Goal: Information Seeking & Learning: Learn about a topic

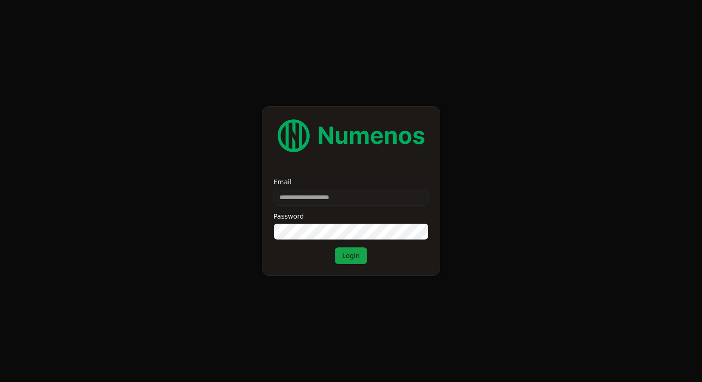
click at [285, 184] on label "Email" at bounding box center [350, 182] width 155 height 6
click at [285, 189] on input "Email" at bounding box center [350, 197] width 155 height 17
click at [298, 205] on input "Email" at bounding box center [350, 197] width 155 height 17
click at [299, 201] on input "Email" at bounding box center [350, 197] width 155 height 17
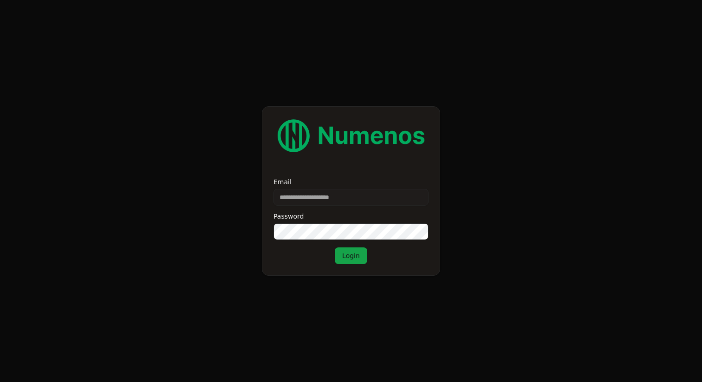
click at [302, 201] on input "Email" at bounding box center [350, 197] width 155 height 17
paste input "**********"
type input "**********"
click at [344, 260] on button "Login" at bounding box center [351, 255] width 32 height 17
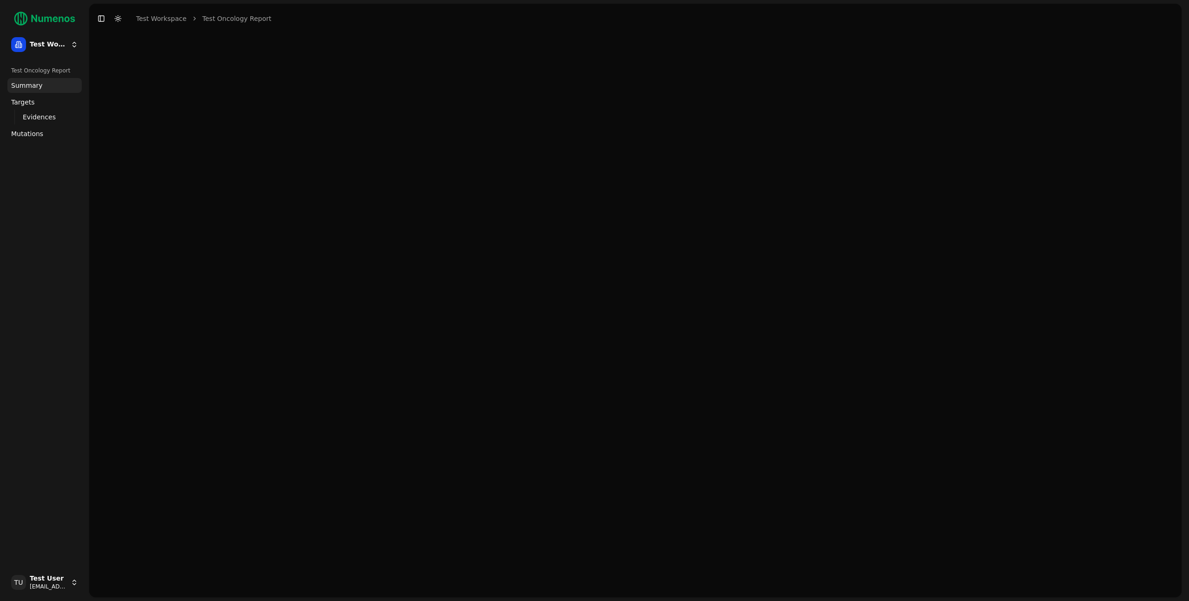
click at [60, 136] on link "Mutations" at bounding box center [44, 133] width 74 height 15
click at [60, 133] on link "Mutations" at bounding box center [44, 133] width 74 height 15
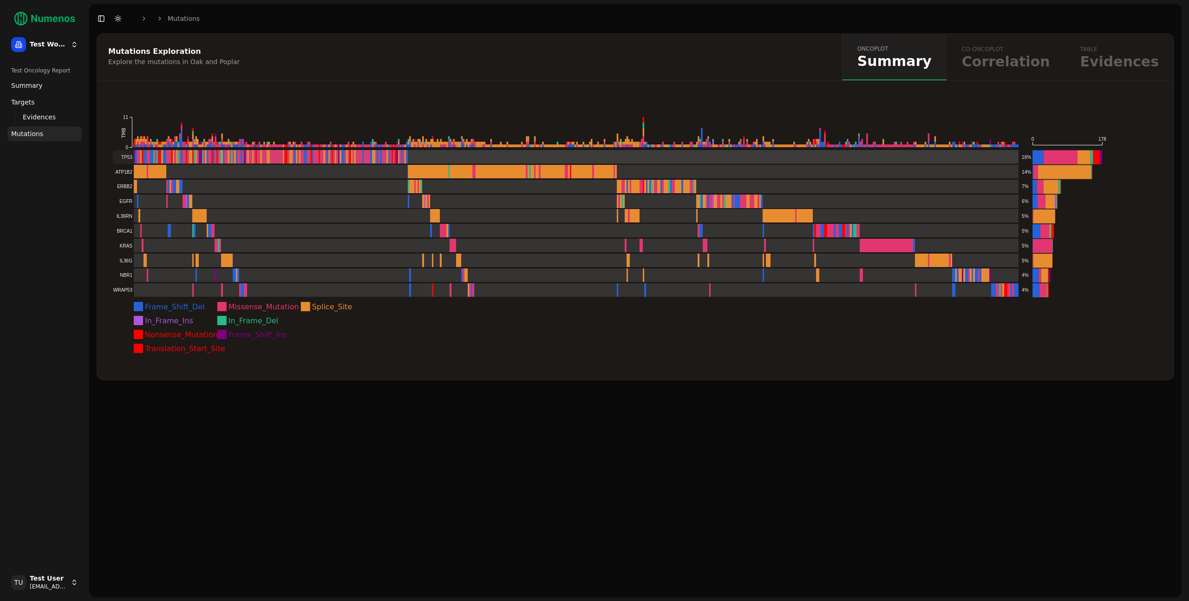
click at [123, 157] on rect at bounding box center [566, 157] width 906 height 14
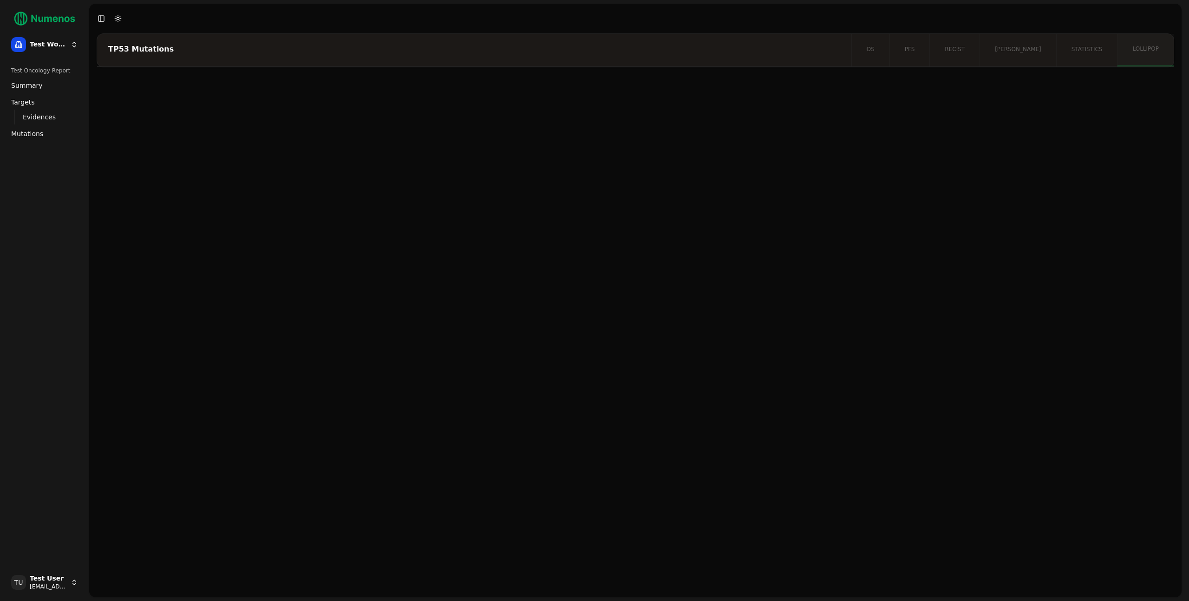
click at [837, 52] on div "TP53 Mutations" at bounding box center [472, 48] width 729 height 7
